Goal: Task Accomplishment & Management: Manage account settings

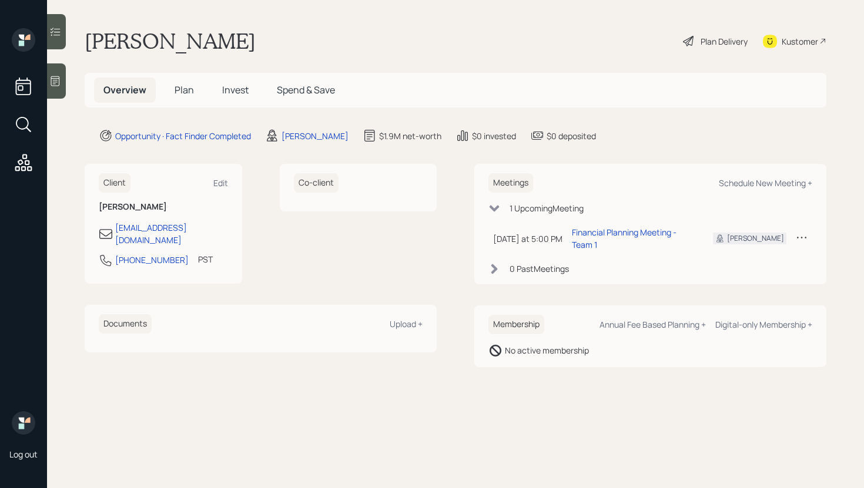
click at [179, 87] on span "Plan" at bounding box center [184, 89] width 19 height 13
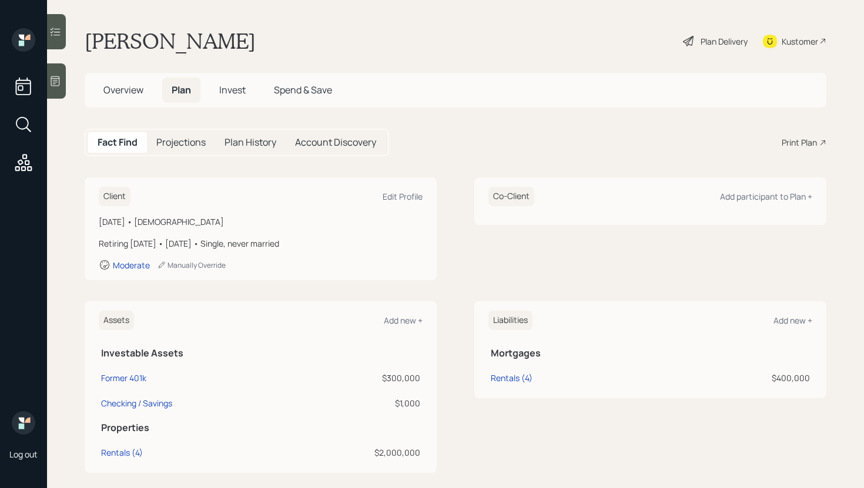
click at [126, 88] on span "Overview" at bounding box center [123, 89] width 40 height 13
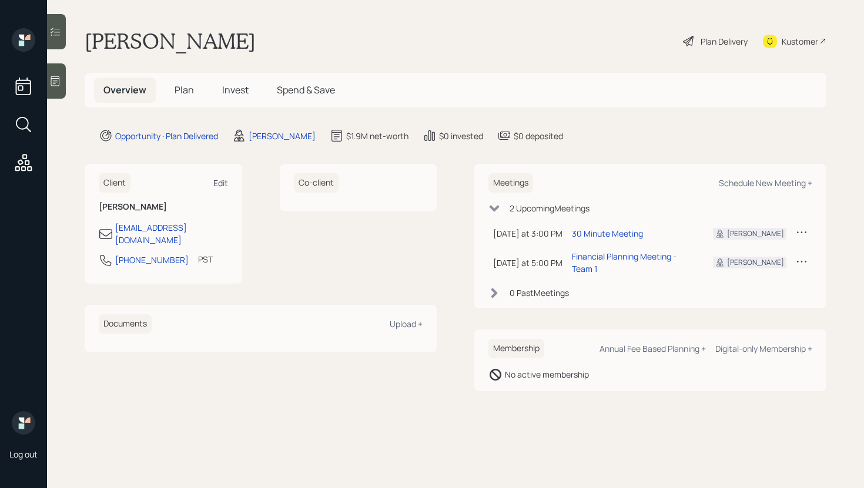
click at [222, 183] on div "Edit" at bounding box center [220, 182] width 15 height 11
select select "America/Los_Angeles"
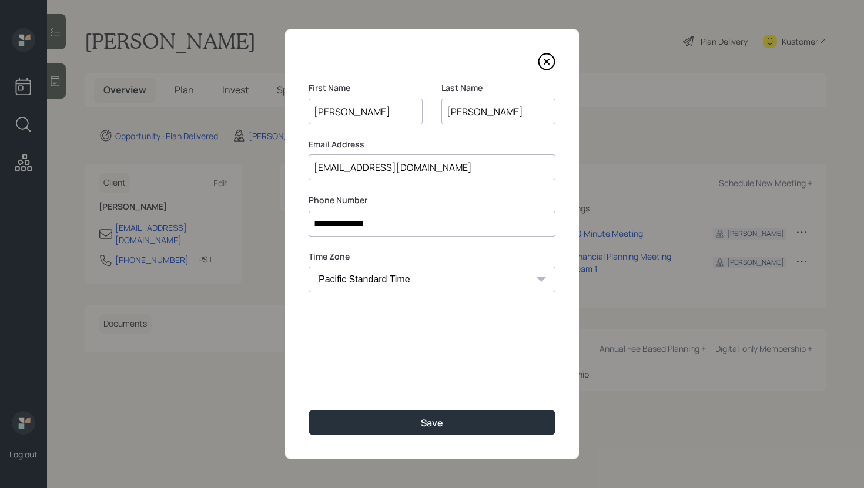
click at [347, 109] on input "[PERSON_NAME]" at bounding box center [366, 112] width 114 height 26
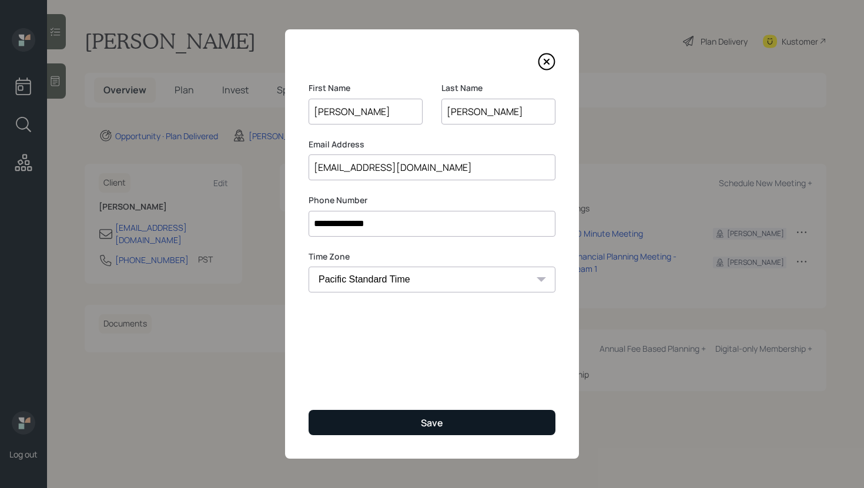
type input "[PERSON_NAME]"
click at [414, 424] on button "Save" at bounding box center [432, 422] width 247 height 25
